Goal: Check status

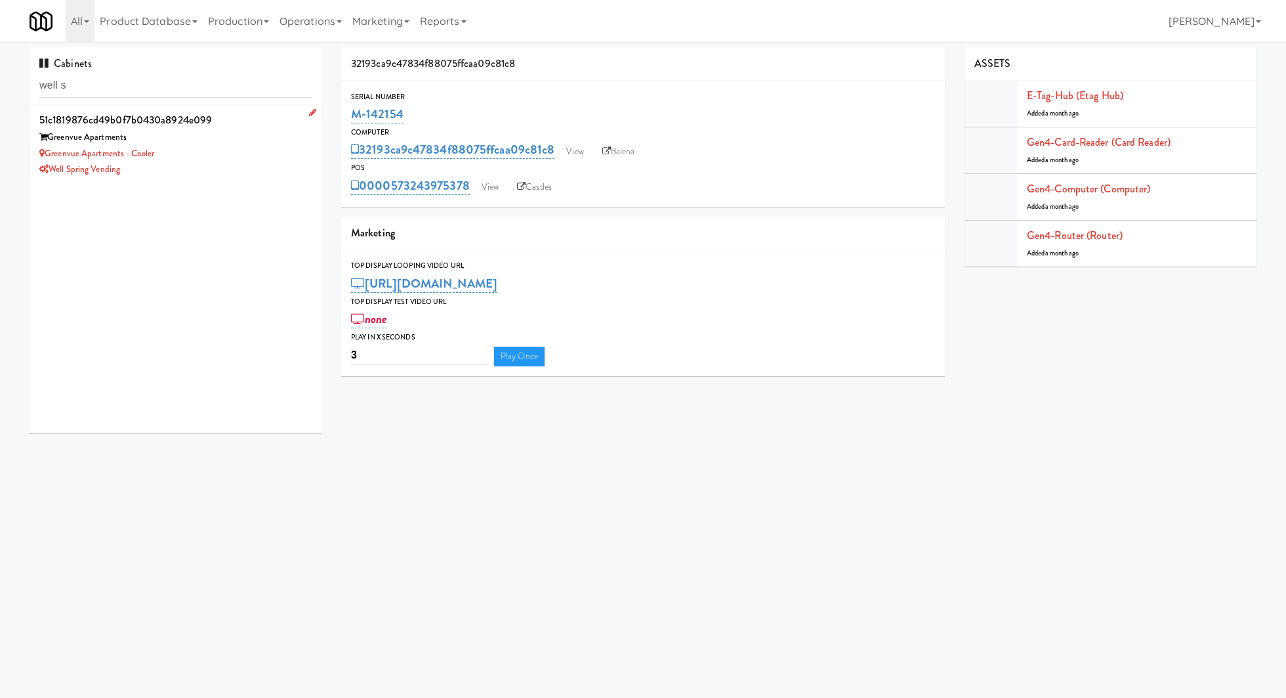
type input "well s"
click at [205, 163] on div "Well Spring Vending" at bounding box center [175, 169] width 272 height 16
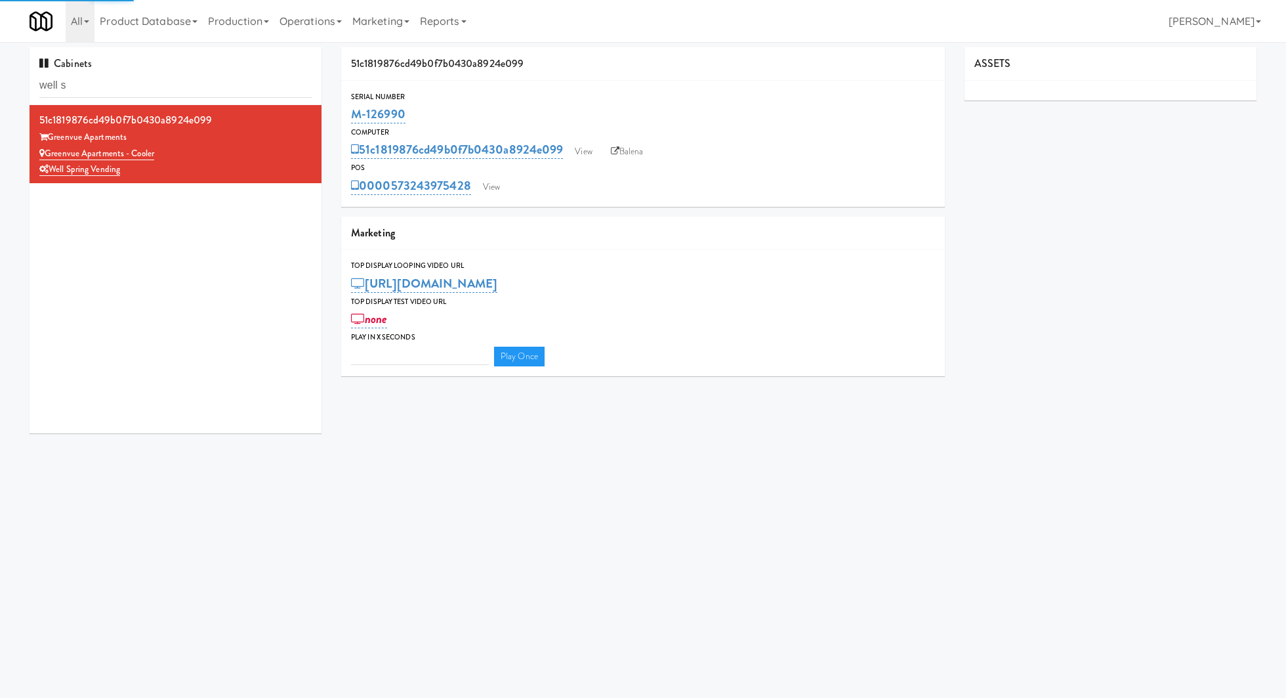
type input "3"
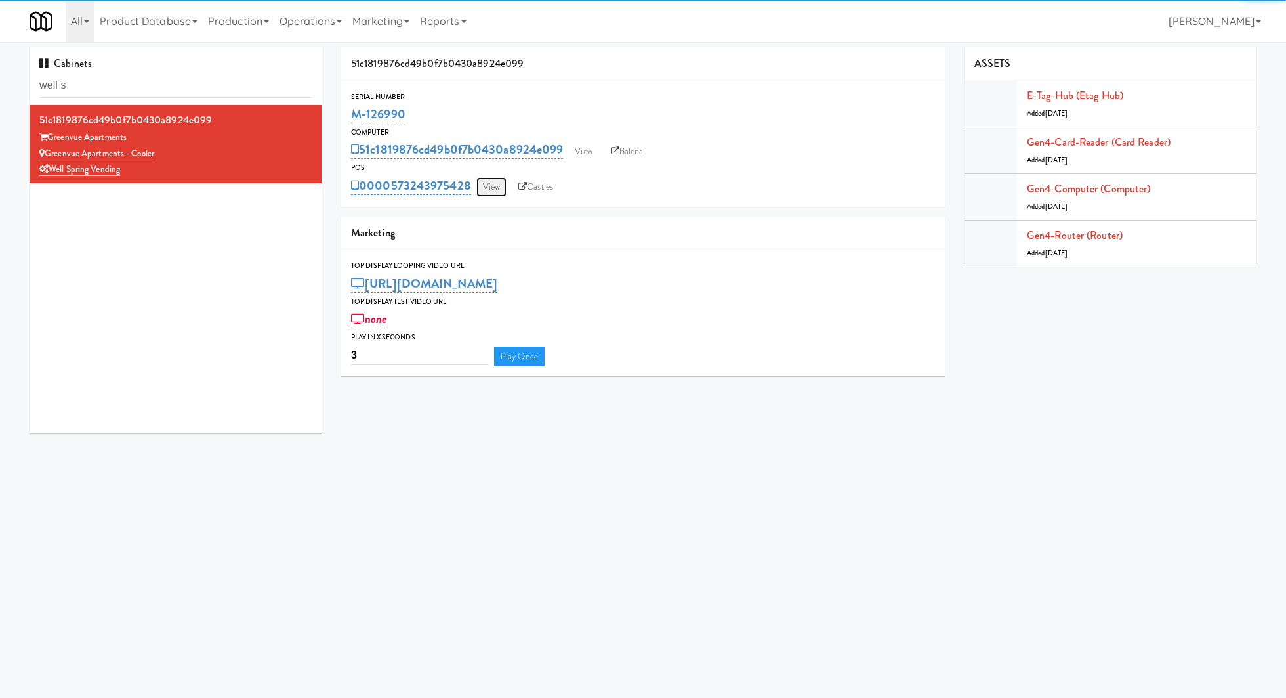
click at [497, 180] on link "View" at bounding box center [491, 187] width 30 height 20
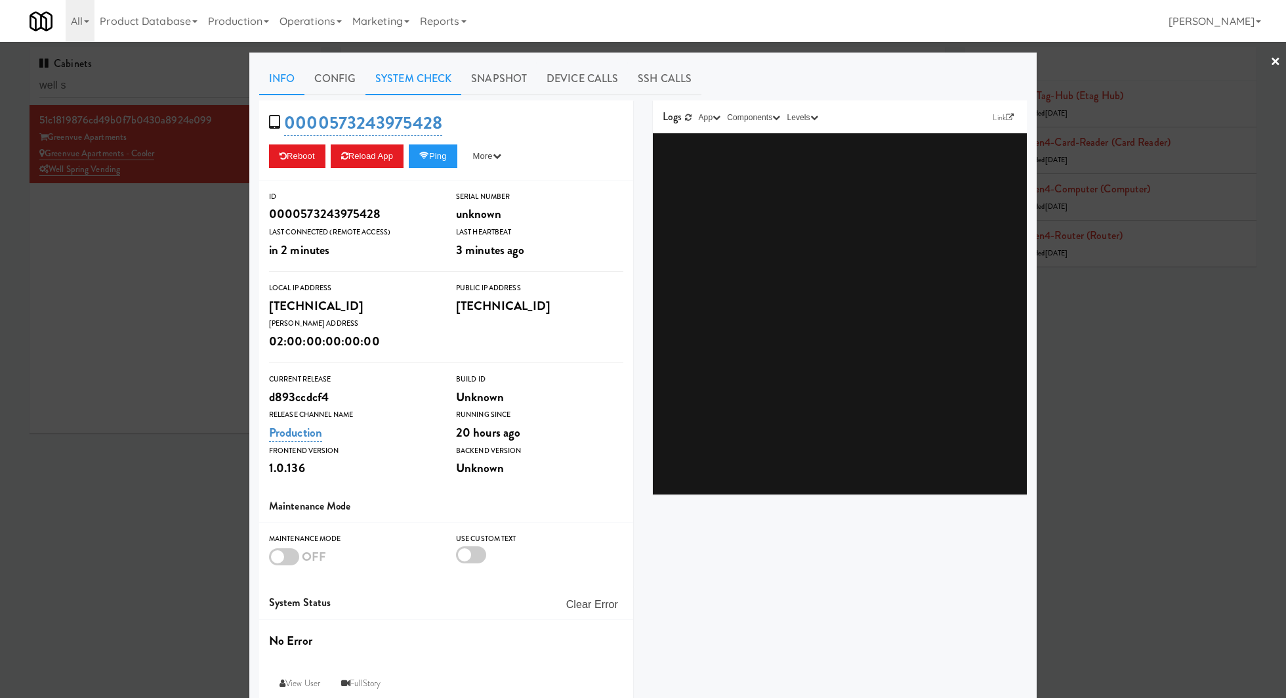
click at [404, 77] on link "System Check" at bounding box center [414, 78] width 96 height 33
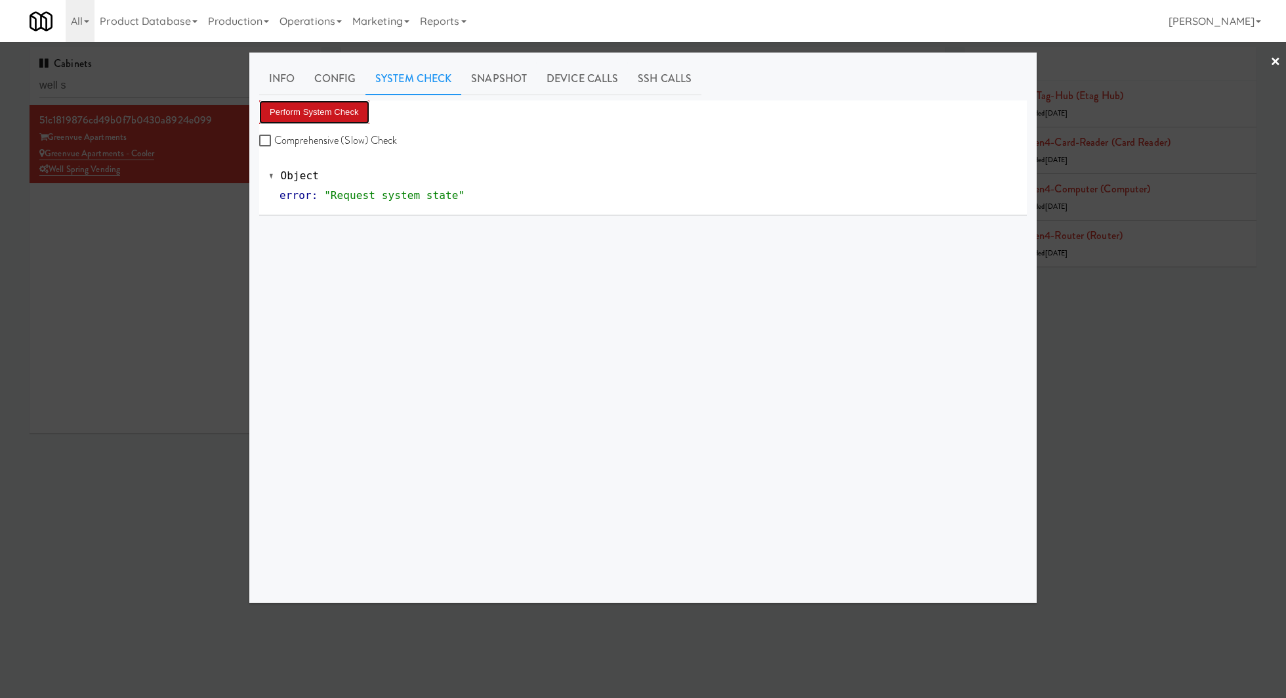
click at [365, 104] on button "Perform System Check" at bounding box center [314, 112] width 110 height 24
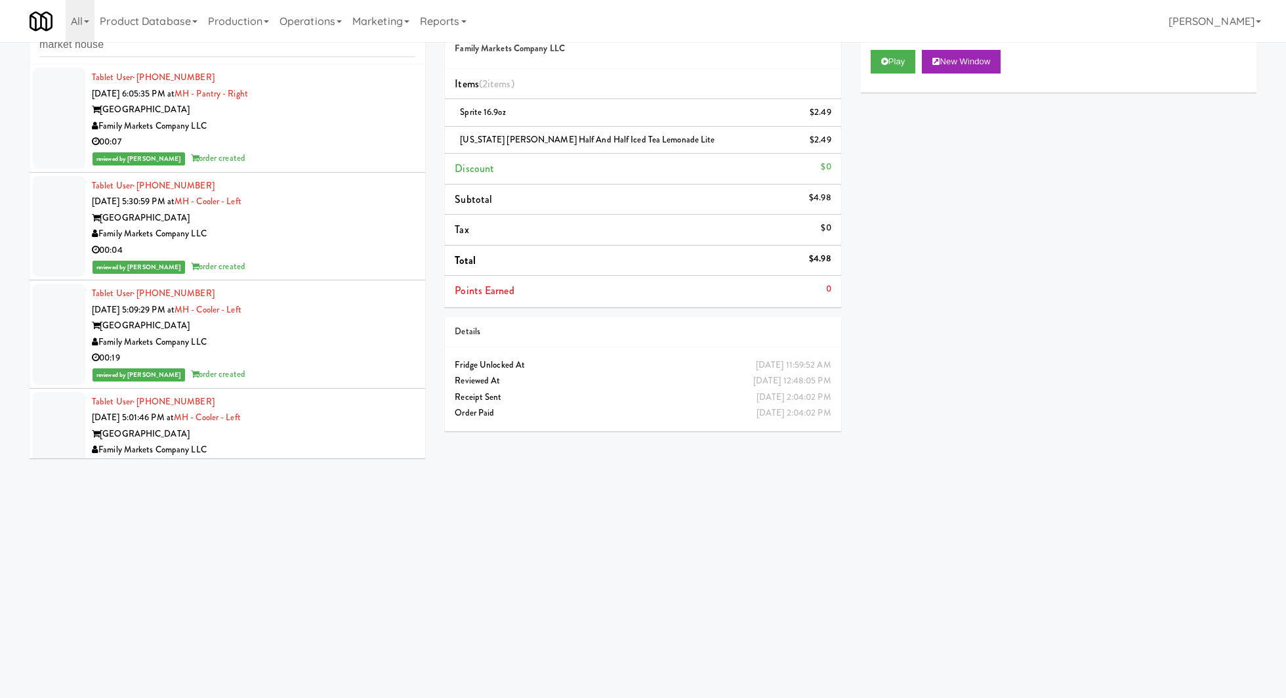
scroll to position [1342, 0]
